Goal: Task Accomplishment & Management: Manage account settings

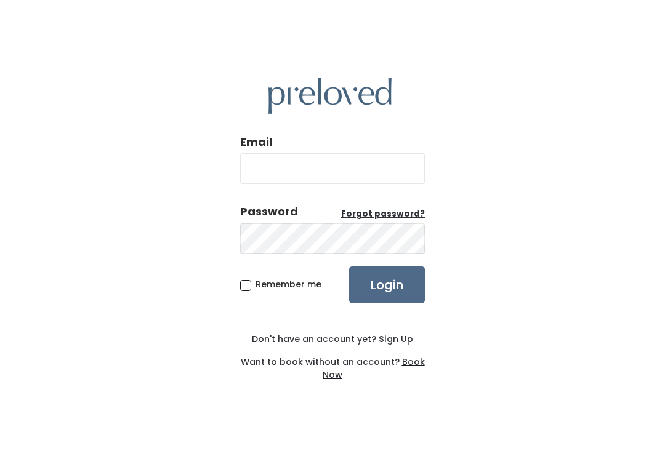
click at [364, 175] on input "Email" at bounding box center [332, 168] width 185 height 31
type input "provo.store@preloved.love"
click at [387, 298] on input "Login" at bounding box center [387, 285] width 76 height 37
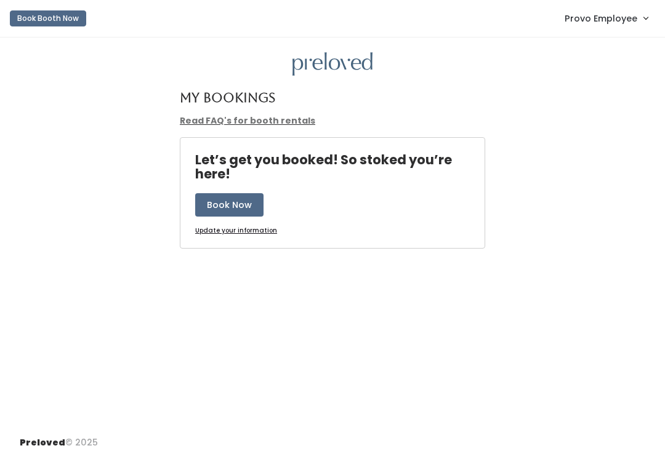
click at [625, 29] on link "Provo Employee" at bounding box center [606, 18] width 108 height 26
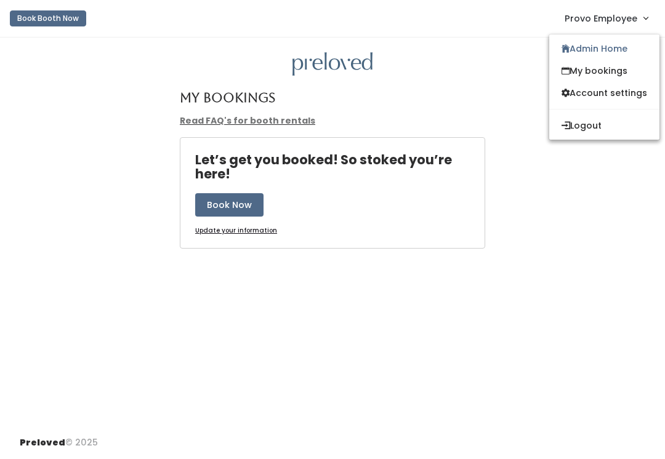
click at [609, 49] on link "Admin Home" at bounding box center [604, 49] width 110 height 22
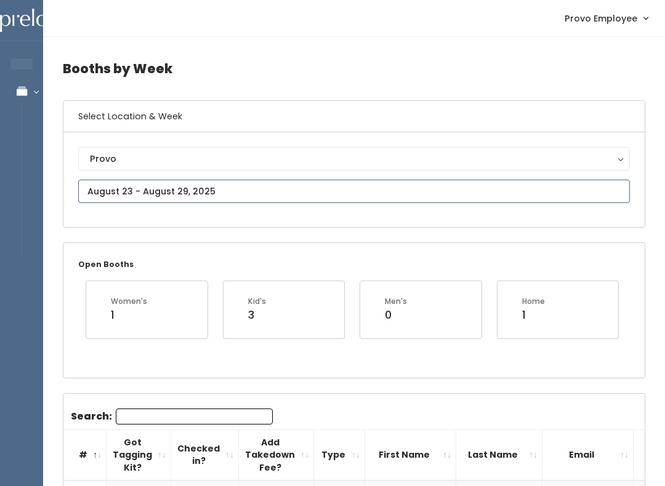
click at [223, 186] on input "text" at bounding box center [354, 191] width 552 height 23
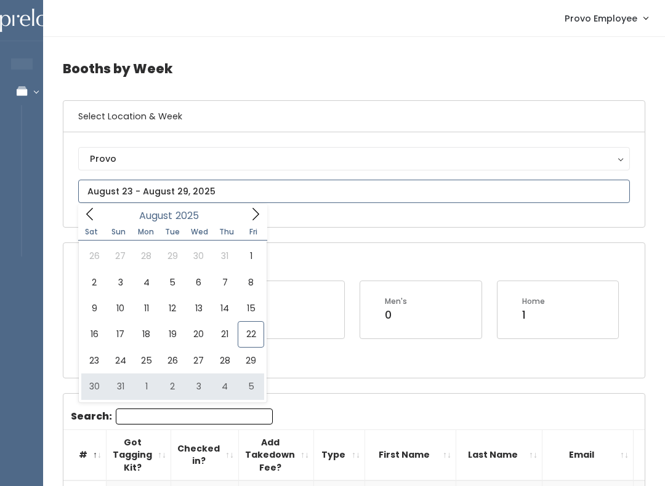
type input "August 30 to September 5"
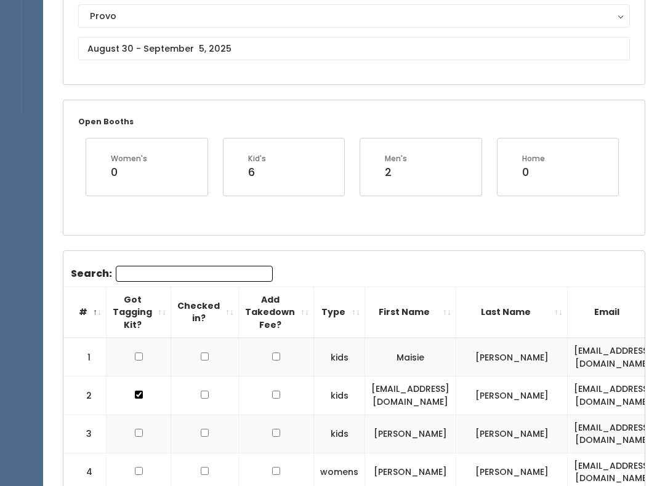
scroll to position [203, 0]
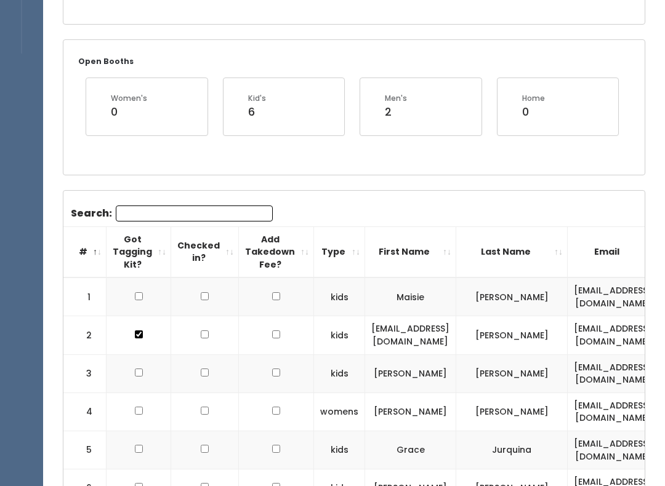
click at [152, 220] on input "Search:" at bounding box center [194, 214] width 157 height 16
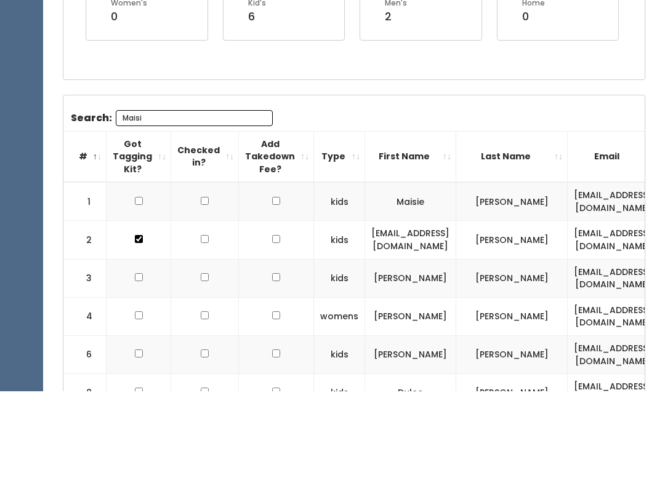
scroll to position [161, 0]
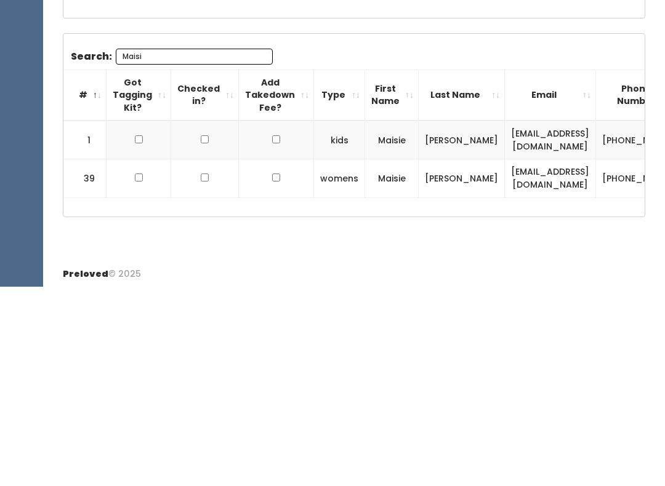
type input "Maisi"
click at [132, 320] on td at bounding box center [139, 339] width 65 height 39
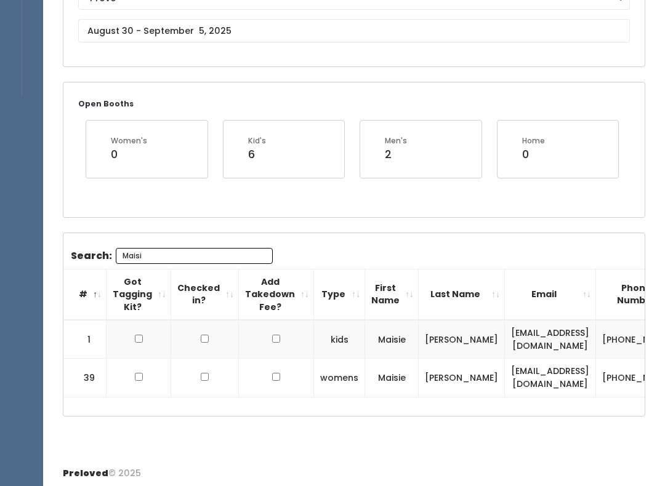
click at [140, 335] on input "checkbox" at bounding box center [139, 339] width 8 height 8
checkbox input "true"
click at [135, 379] on input "checkbox" at bounding box center [139, 377] width 8 height 8
checkbox input "true"
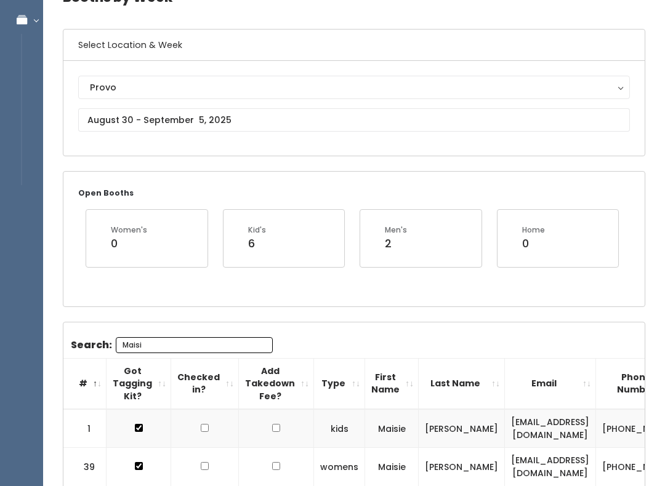
scroll to position [61, 0]
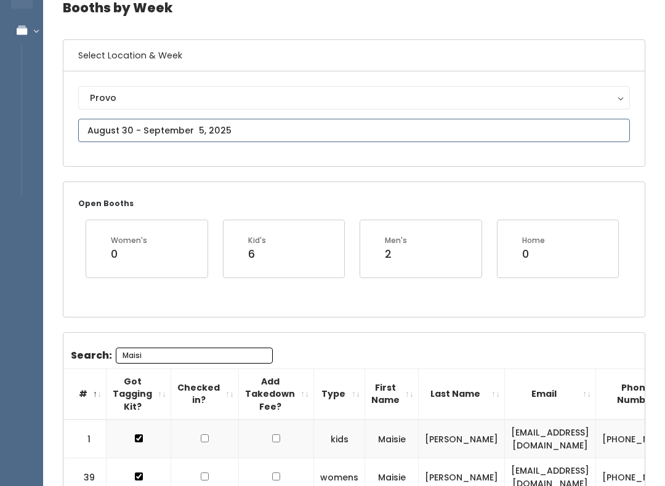
click at [292, 135] on input "text" at bounding box center [354, 130] width 552 height 23
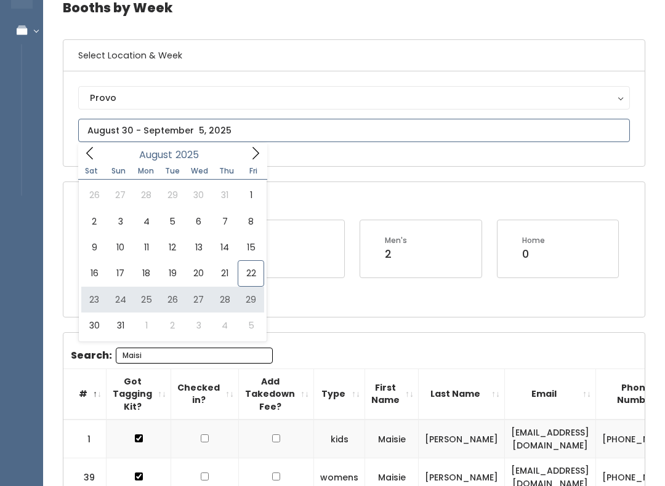
type input "[DATE] to [DATE]"
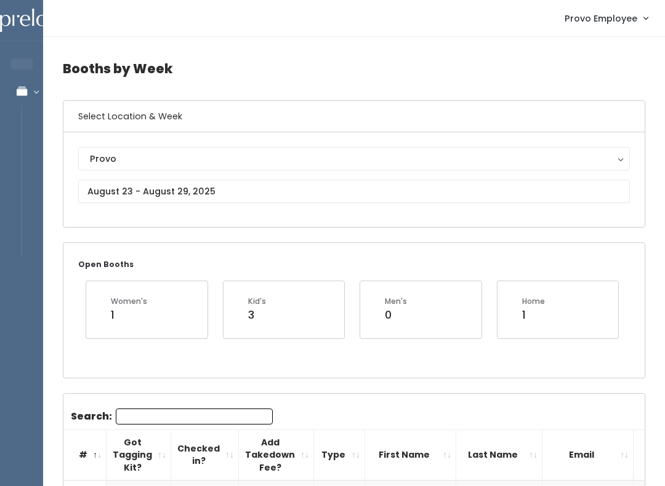
click at [210, 420] on input "Search:" at bounding box center [194, 417] width 157 height 16
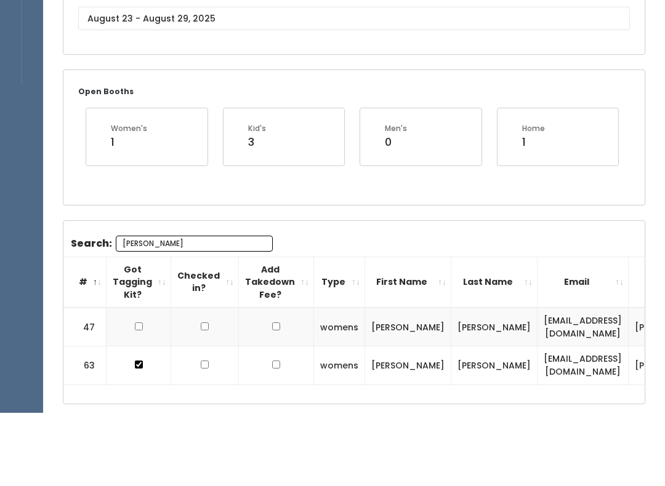
scroll to position [103, 0]
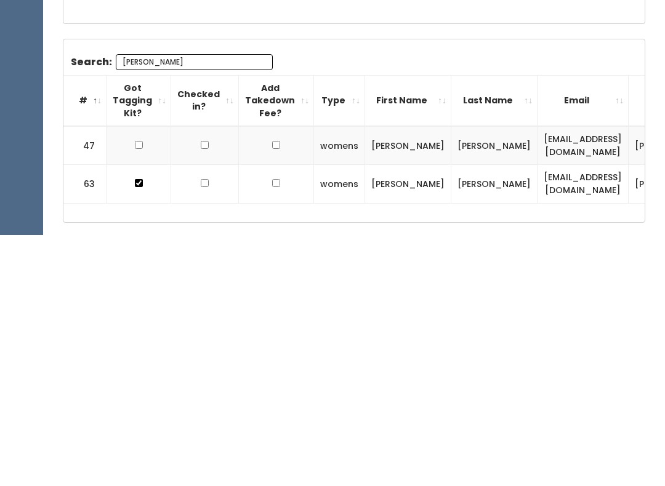
type input "Lind"
click at [135, 392] on input "checkbox" at bounding box center [139, 396] width 8 height 8
checkbox input "true"
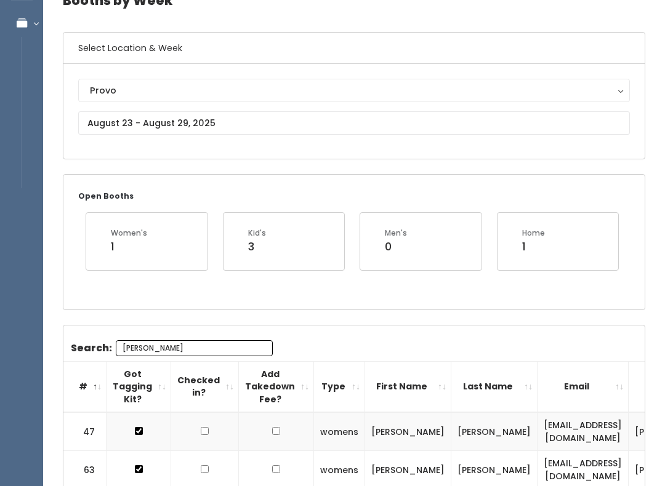
scroll to position [68, 0]
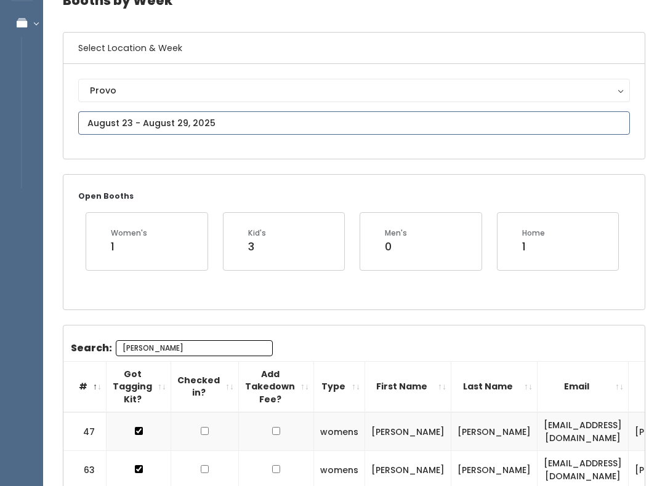
click at [203, 117] on input "text" at bounding box center [354, 122] width 552 height 23
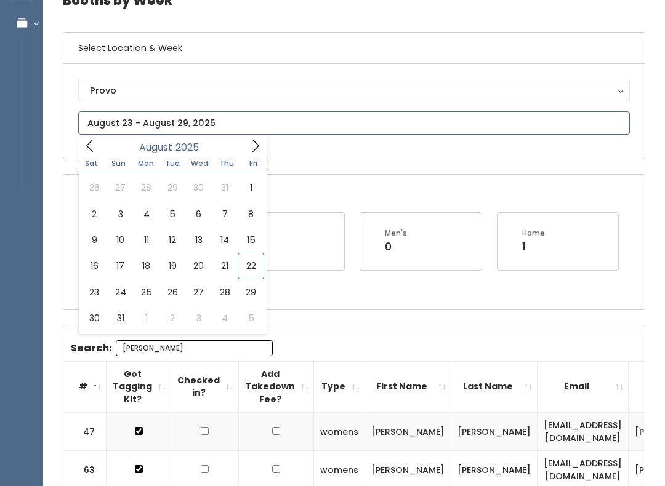
type input "August 16 to August 22"
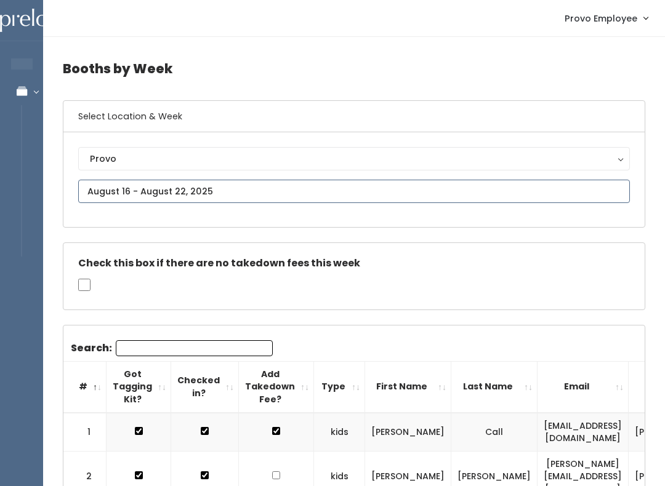
type input "[DATE] to [DATE]"
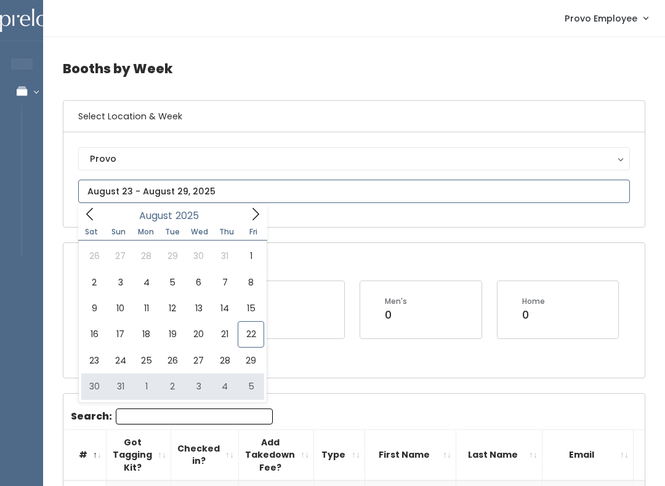
type input "[DATE] to [DATE]"
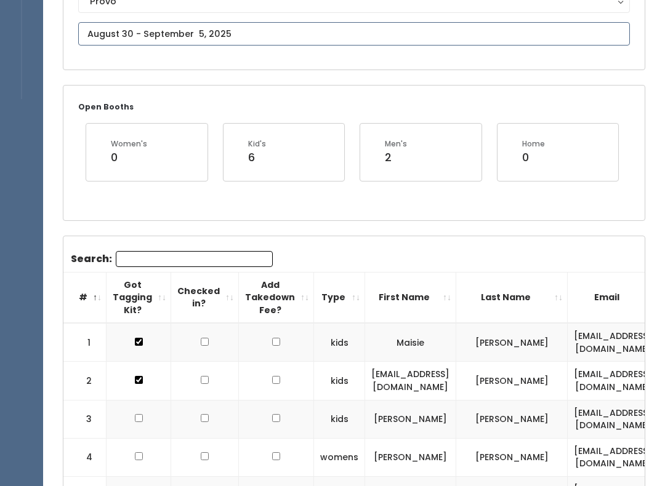
click at [550, 36] on input "text" at bounding box center [354, 34] width 552 height 23
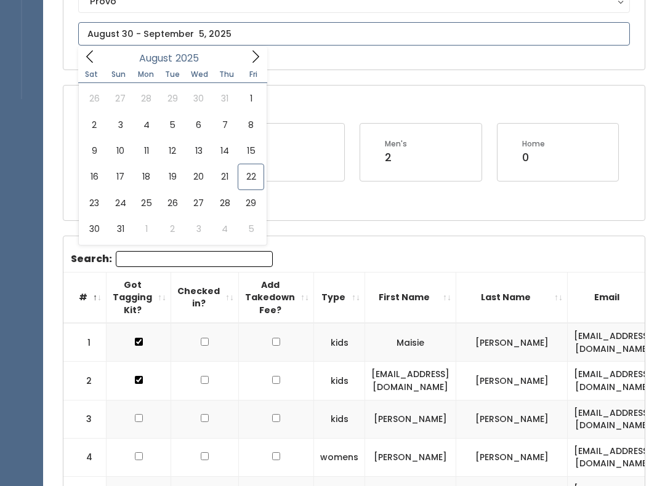
type input "[DATE] to [DATE]"
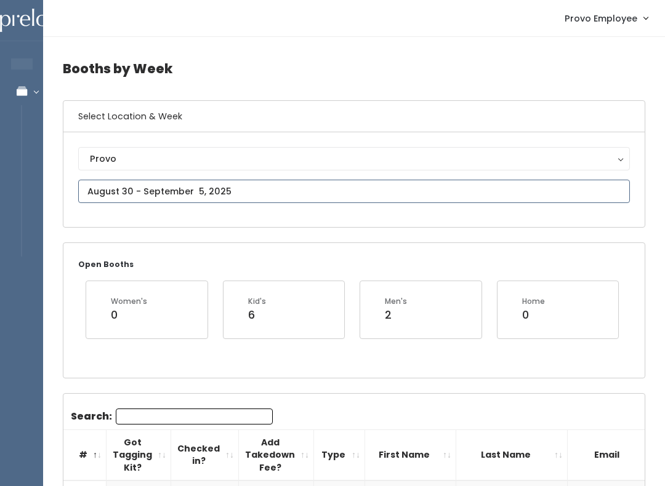
click at [321, 181] on input "text" at bounding box center [354, 191] width 552 height 23
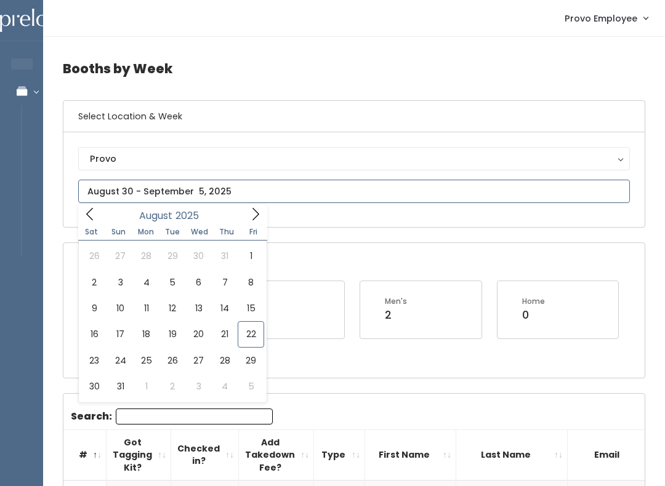
type input "[DATE] to [DATE]"
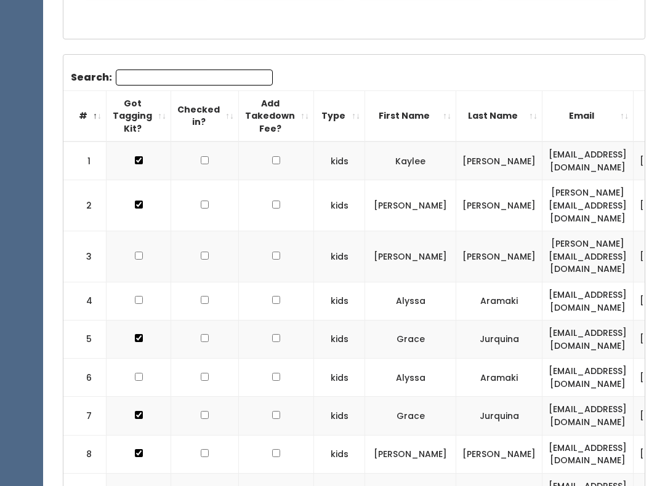
scroll to position [347, 0]
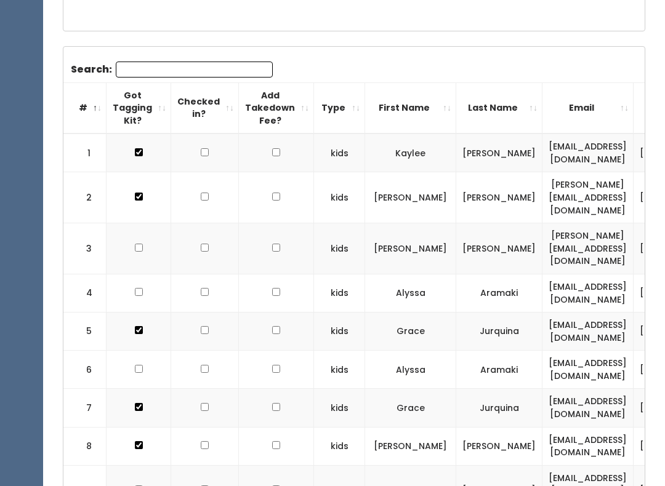
click at [233, 68] on input "Search:" at bounding box center [194, 70] width 157 height 16
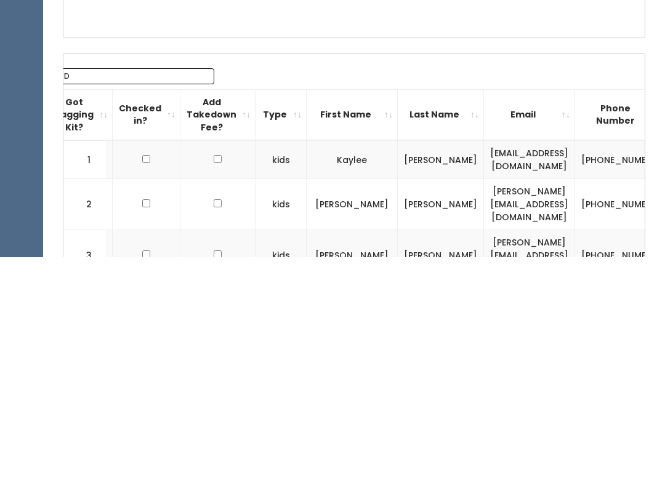
scroll to position [0, 26]
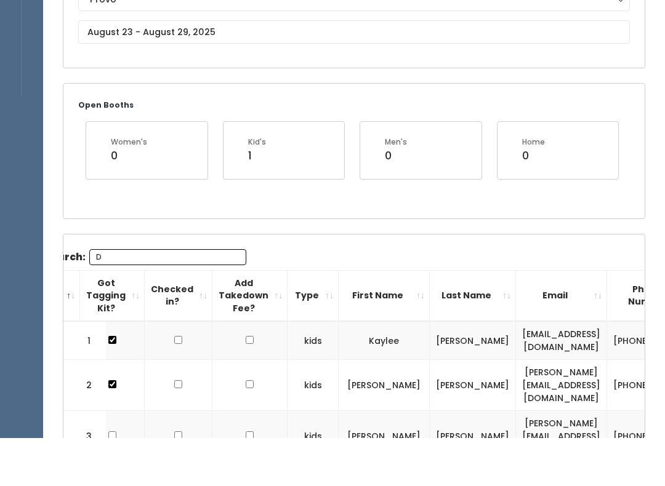
type input "D"
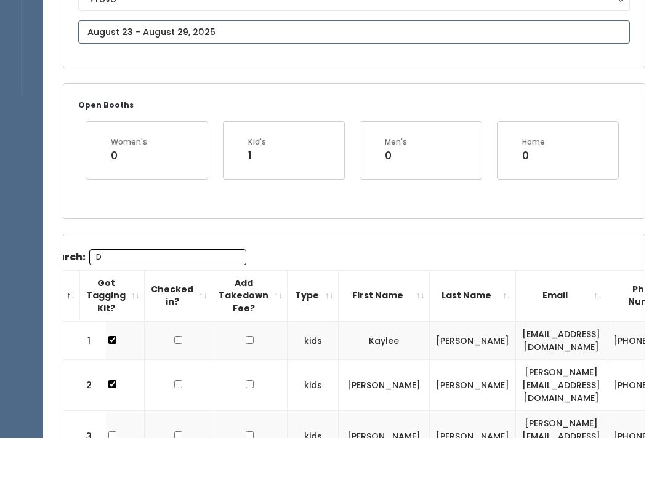
click at [230, 68] on input "text" at bounding box center [354, 79] width 552 height 23
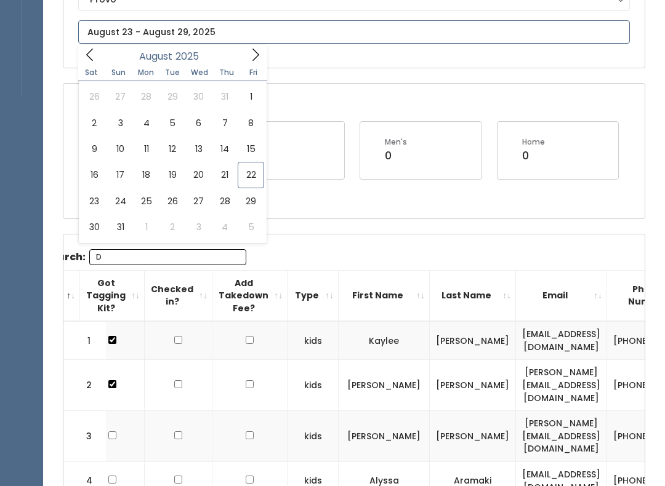
type input "[DATE] to [DATE]"
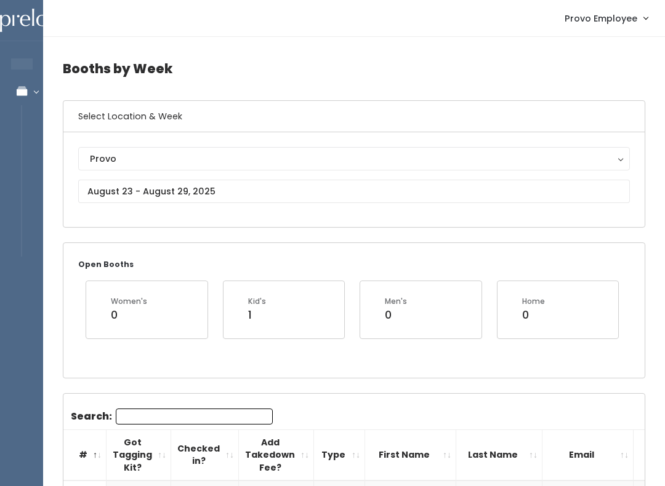
click at [164, 418] on input "Search:" at bounding box center [194, 417] width 157 height 16
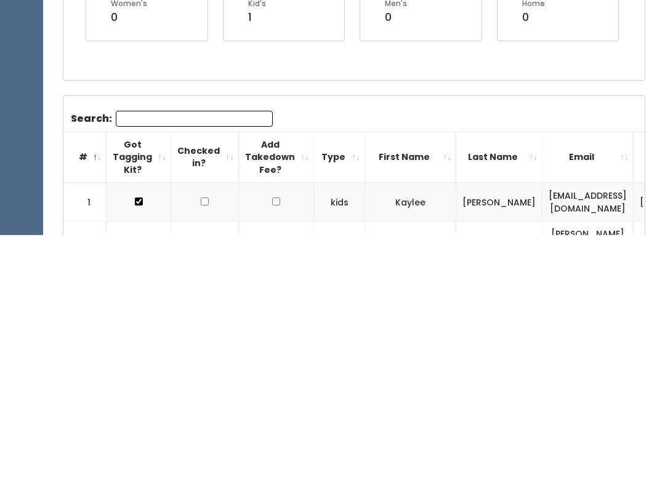
type input "S"
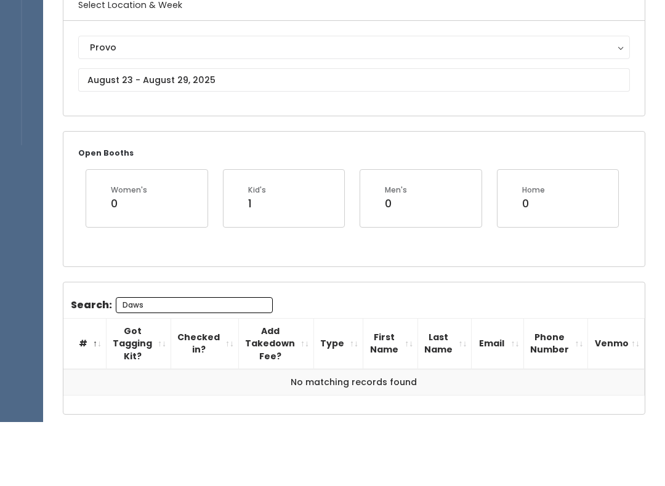
scroll to position [47, 0]
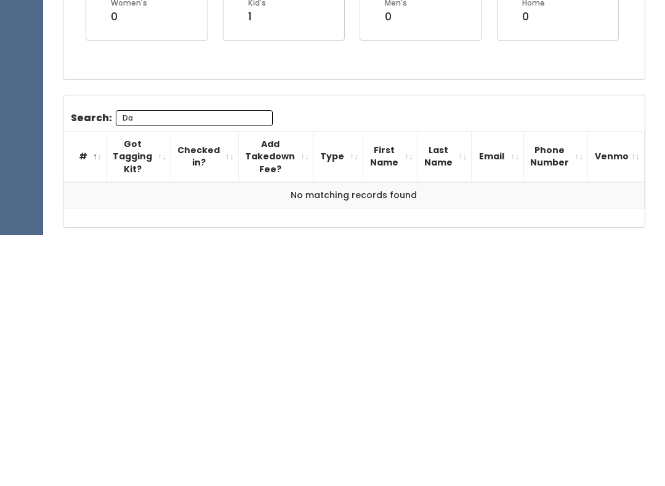
type input "D"
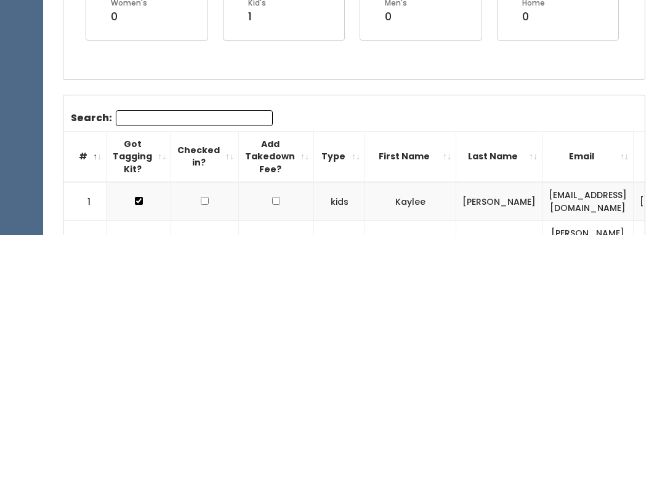
scroll to position [0, 0]
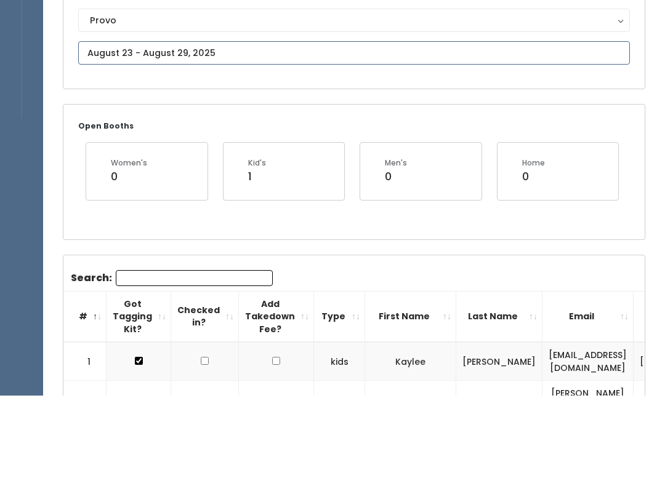
click at [209, 132] on input "text" at bounding box center [354, 143] width 552 height 23
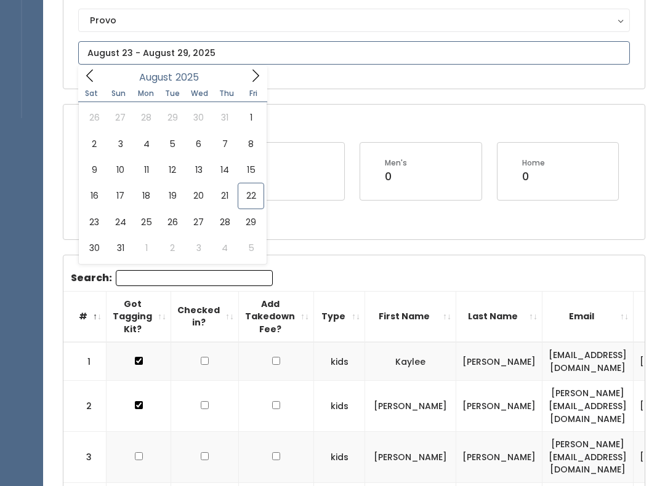
type input "August 30 to September 5"
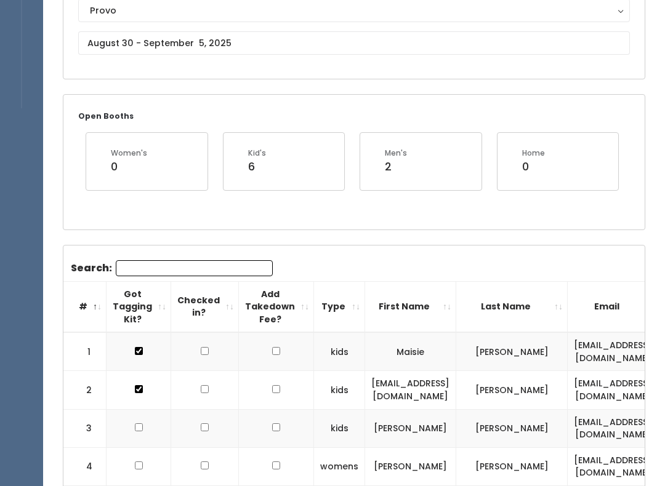
click at [179, 260] on input "Search:" at bounding box center [194, 268] width 157 height 16
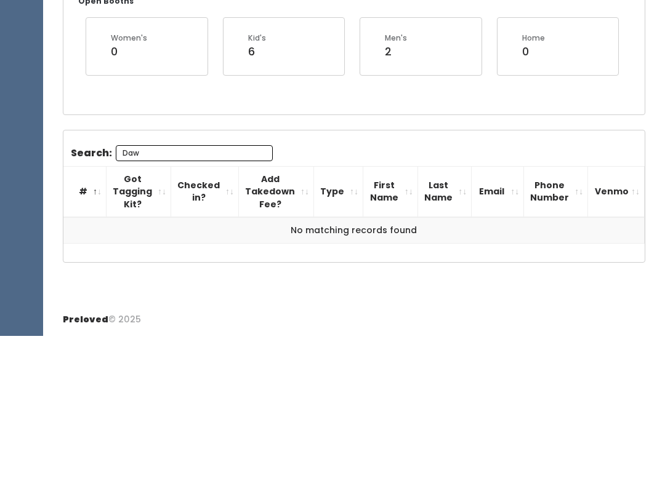
scroll to position [111, 0]
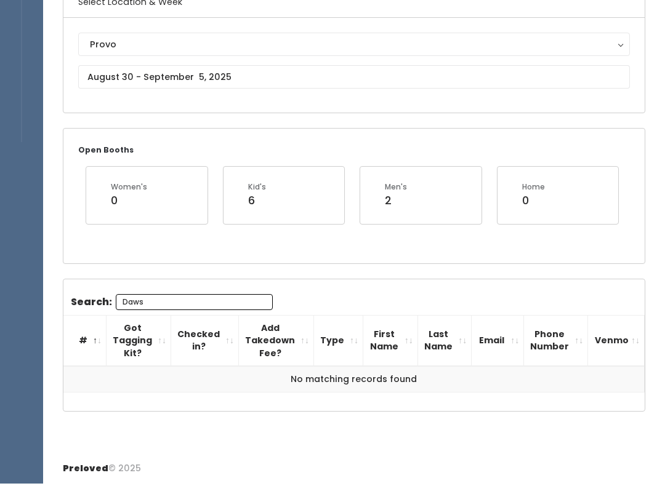
type input "Daws"
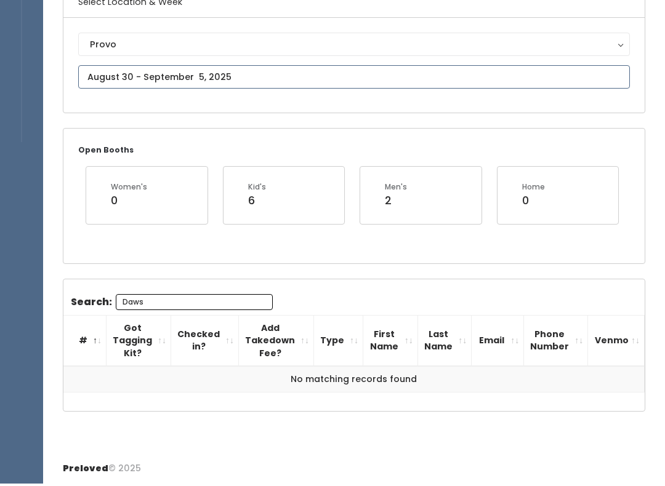
click at [204, 81] on body "EMPLOYEES Manage Bookings Booths by Week All Bookings Bookings with Booths Boot…" at bounding box center [332, 189] width 665 height 600
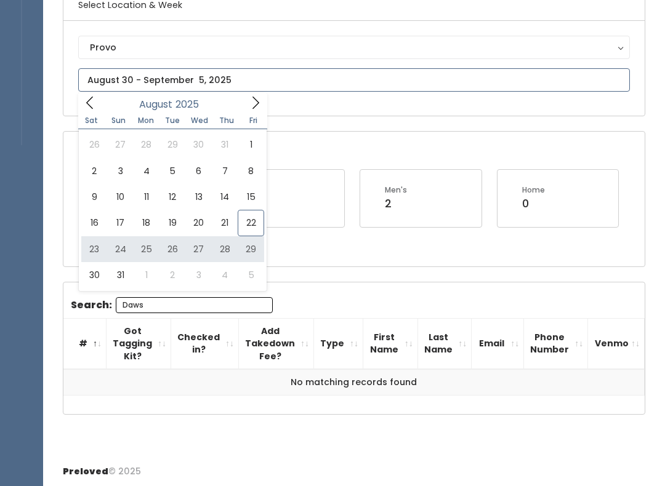
type input "[DATE] to [DATE]"
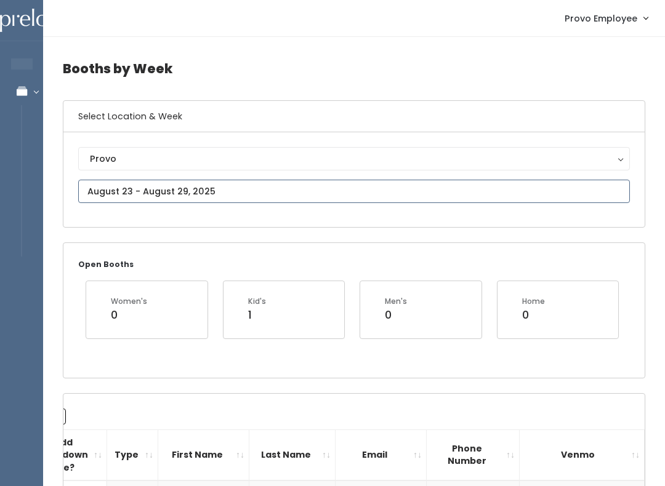
click at [329, 190] on input "text" at bounding box center [354, 191] width 552 height 23
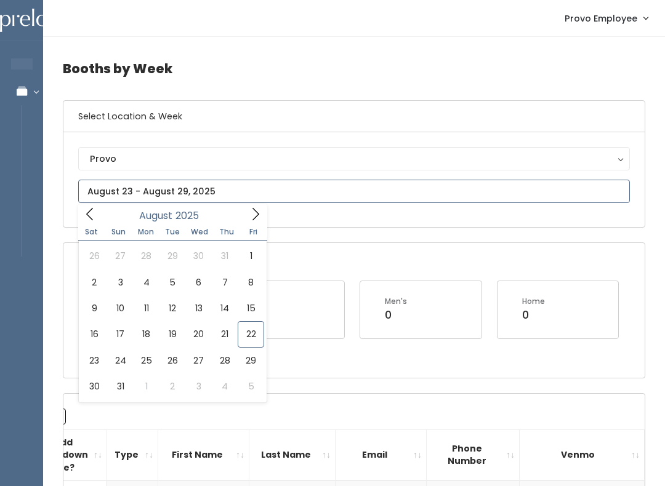
type input "August 9 to August 15"
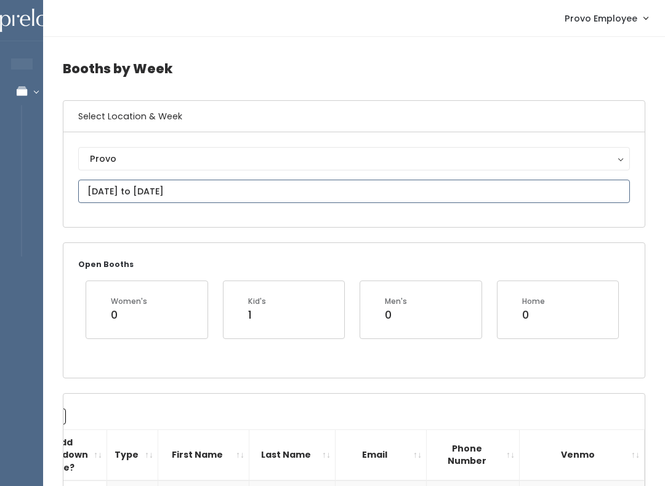
click at [265, 191] on input "August 9 to August 15" at bounding box center [354, 191] width 552 height 23
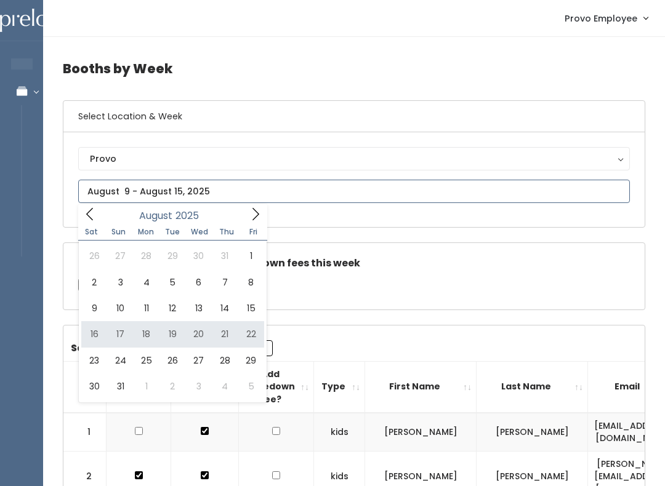
type input "[DATE] to [DATE]"
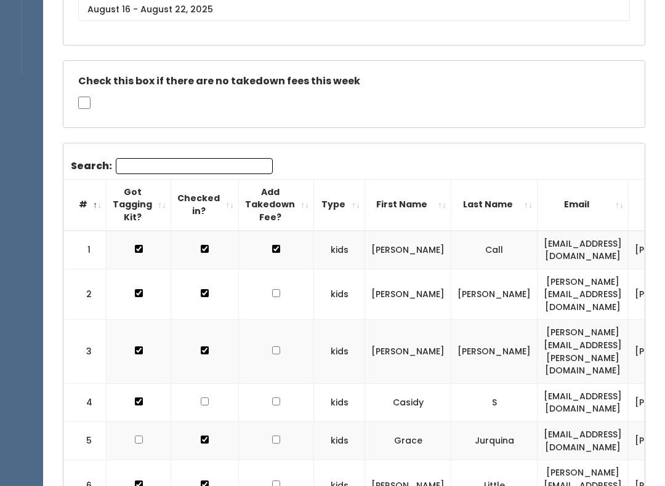
scroll to position [180, 0]
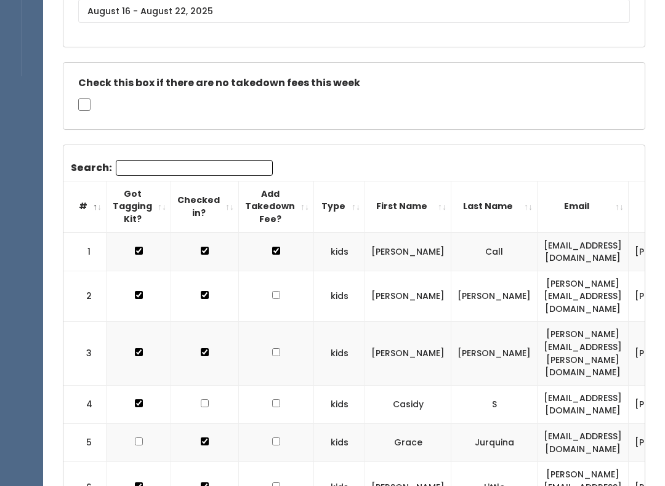
click at [272, 247] on input "checkbox" at bounding box center [276, 251] width 8 height 8
checkbox input "false"
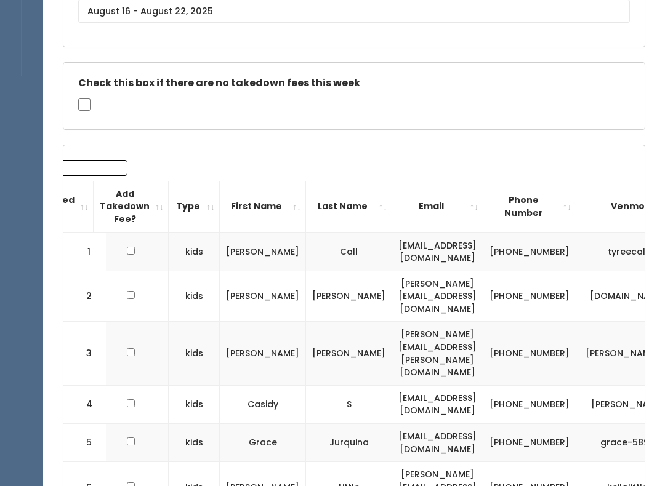
scroll to position [0, 156]
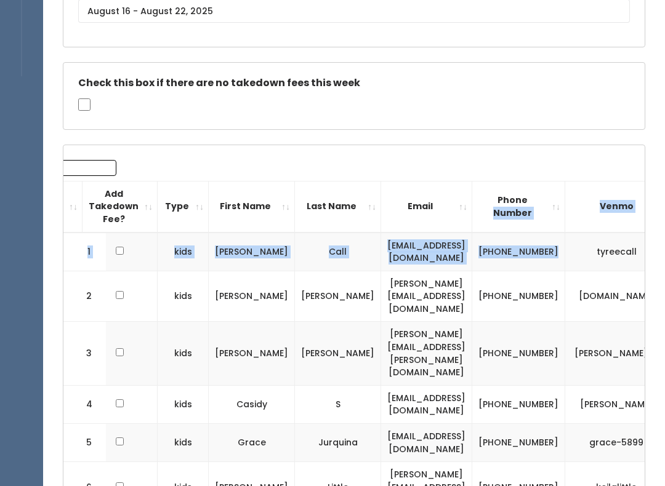
click at [523, 302] on td "[PHONE_NUMBER]" at bounding box center [518, 296] width 93 height 51
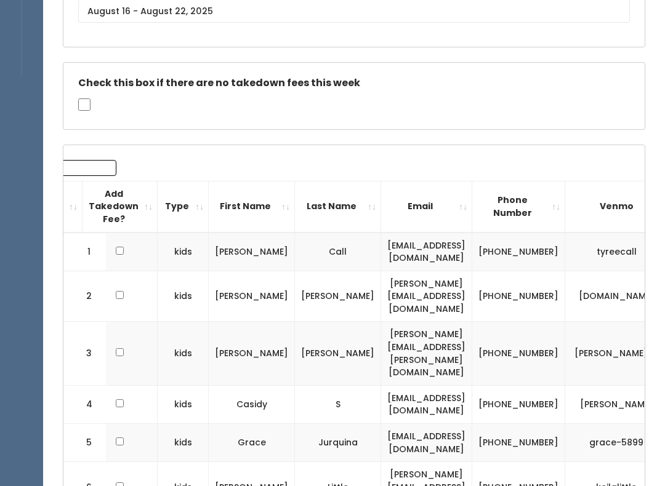
click at [520, 246] on td "[PHONE_NUMBER]" at bounding box center [518, 252] width 93 height 39
click at [515, 243] on td "[PHONE_NUMBER]" at bounding box center [518, 252] width 93 height 39
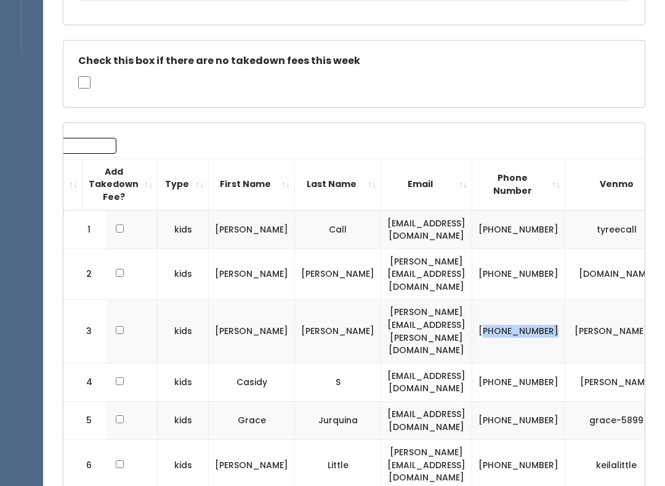
scroll to position [206, 0]
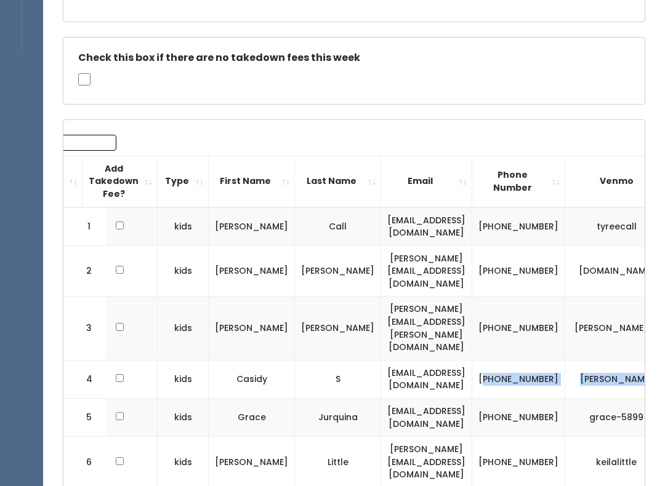
click at [510, 360] on td "[PHONE_NUMBER]" at bounding box center [518, 379] width 93 height 38
click at [521, 360] on td "[PHONE_NUMBER]" at bounding box center [518, 379] width 93 height 38
click at [509, 360] on td "[PHONE_NUMBER]" at bounding box center [518, 379] width 93 height 38
click at [512, 360] on td "[PHONE_NUMBER]" at bounding box center [518, 379] width 93 height 38
click at [566, 278] on td "[DOMAIN_NAME]" at bounding box center [620, 271] width 111 height 51
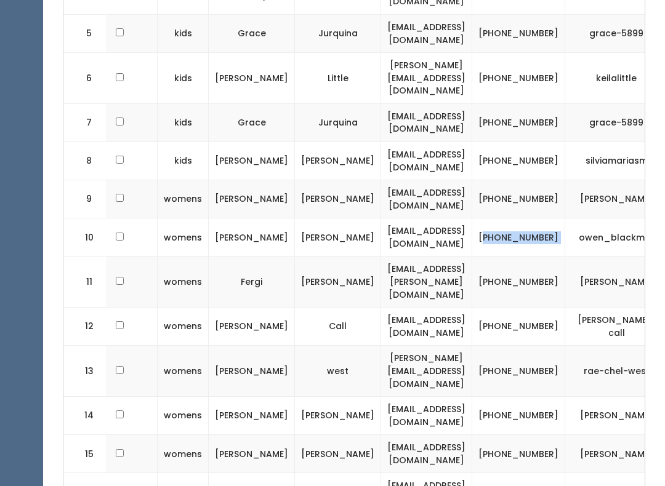
scroll to position [627, 0]
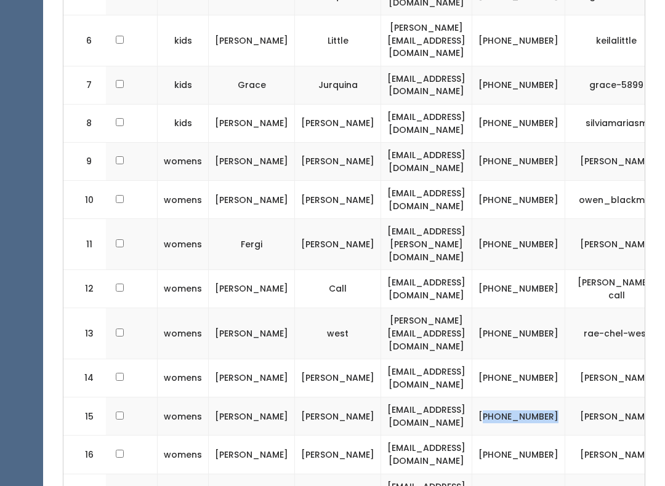
click at [472, 360] on td "[EMAIL_ADDRESS][DOMAIN_NAME]" at bounding box center [426, 379] width 91 height 38
click at [485, 360] on td "[PHONE_NUMBER]" at bounding box center [518, 379] width 93 height 38
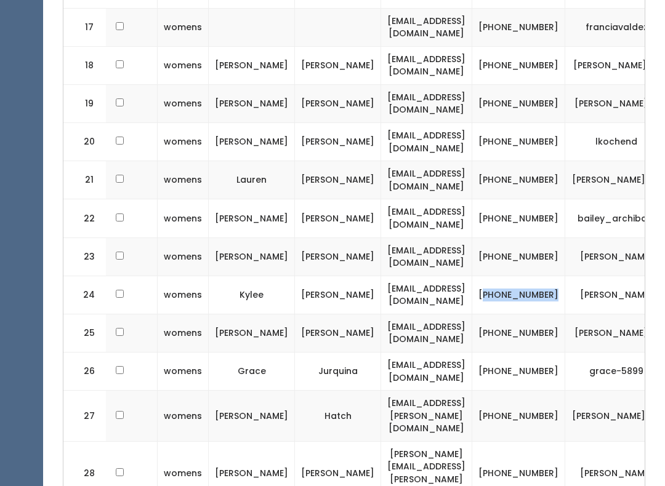
scroll to position [1093, 0]
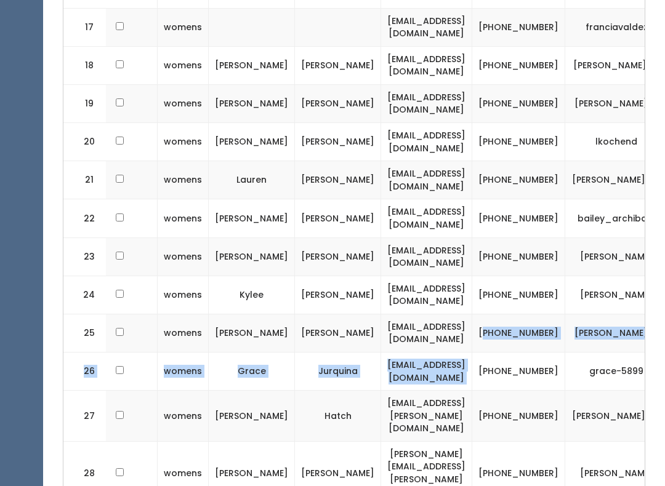
click at [486, 352] on td "[PHONE_NUMBER]" at bounding box center [518, 371] width 93 height 38
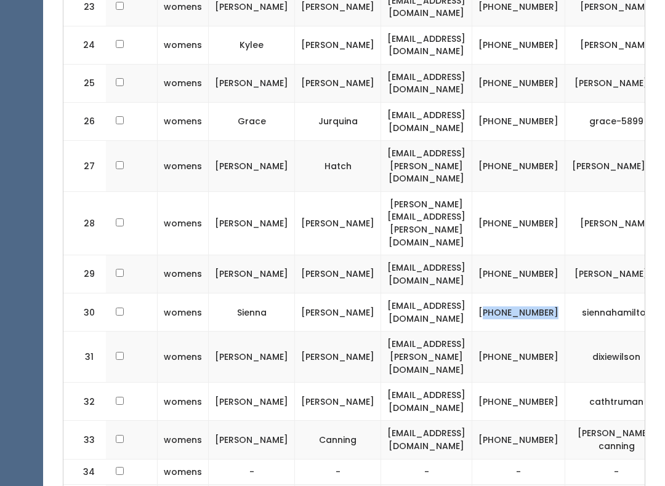
scroll to position [1363, 0]
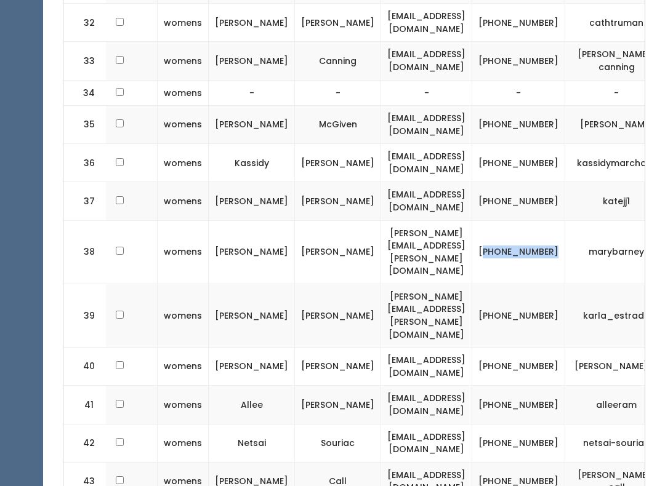
scroll to position [1742, 0]
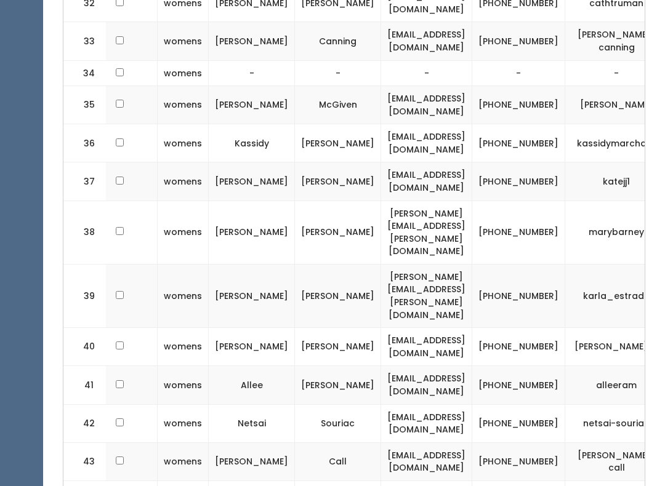
click at [501, 329] on td "[PHONE_NUMBER]" at bounding box center [518, 348] width 93 height 38
click at [496, 329] on td "[PHONE_NUMBER]" at bounding box center [518, 348] width 93 height 38
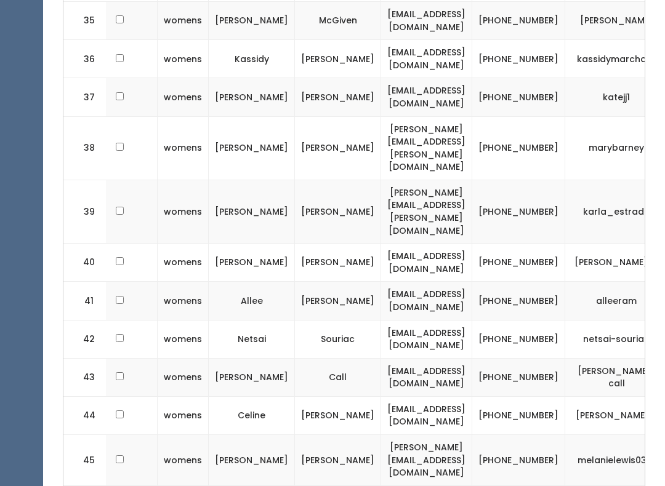
scroll to position [1831, 0]
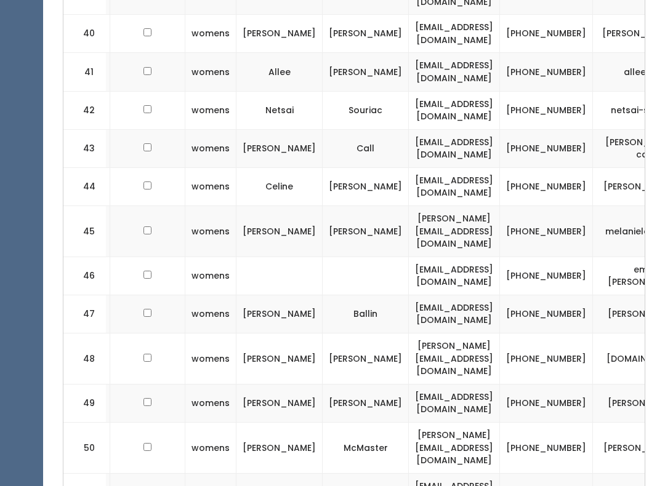
scroll to position [0, 129]
click at [592, 473] on td "[PERSON_NAME]" at bounding box center [647, 492] width 111 height 38
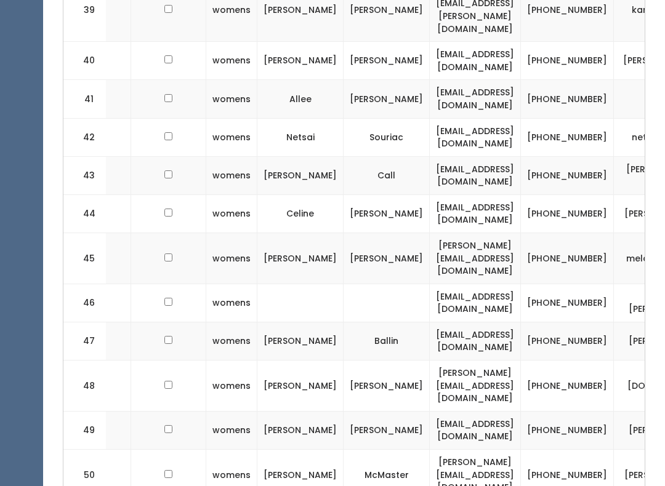
scroll to position [0, 107]
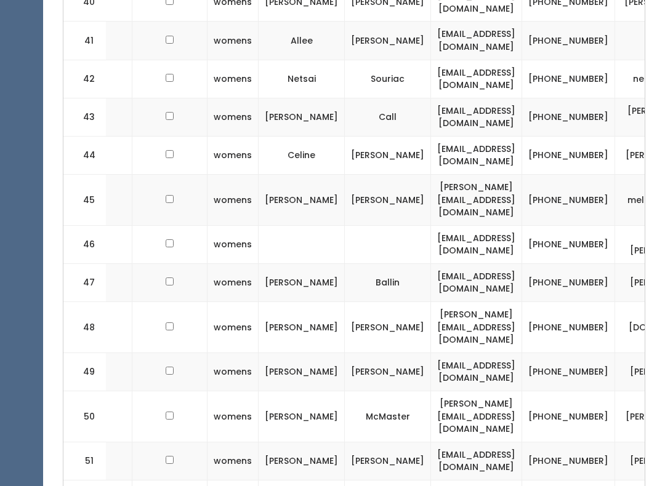
scroll to position [2098, 0]
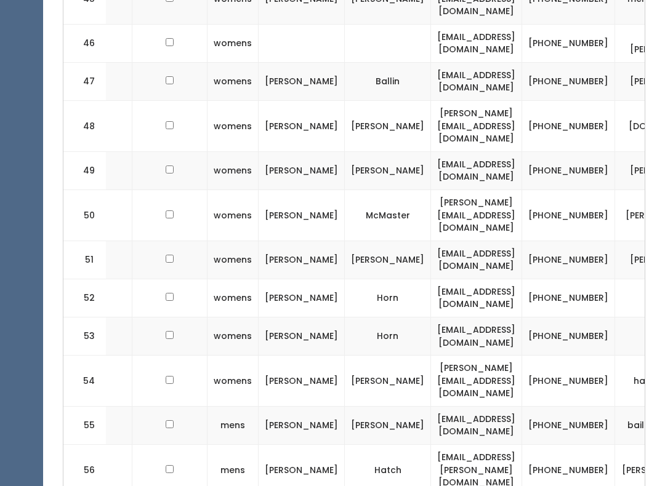
scroll to position [2288, 0]
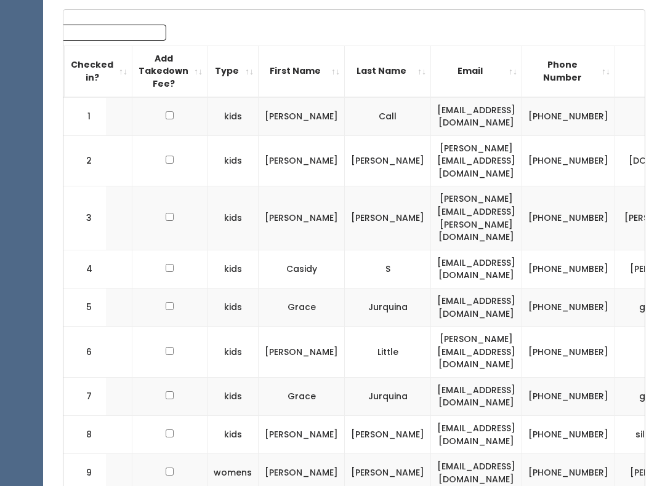
scroll to position [0, 0]
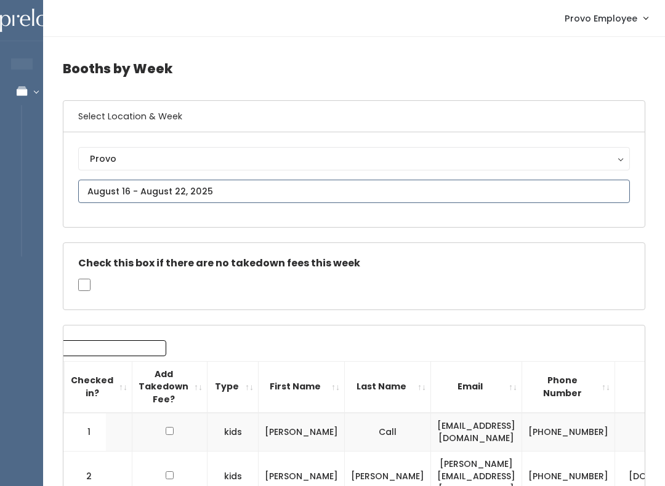
click at [331, 181] on input "text" at bounding box center [354, 191] width 552 height 23
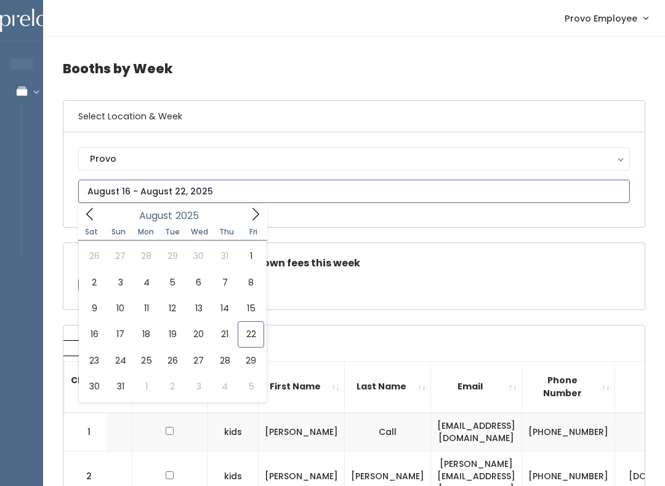
type input "[DATE] to [DATE]"
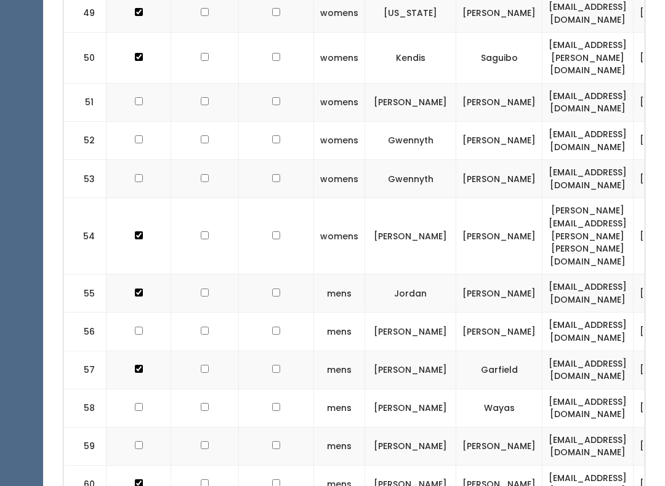
scroll to position [2435, 0]
